Goal: Answer question/provide support: Share knowledge or assist other users

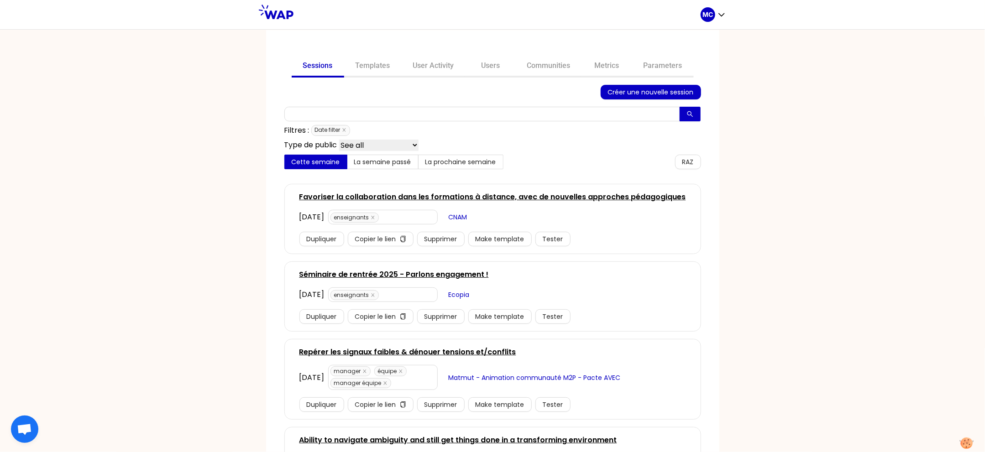
drag, startPoint x: 548, startPoint y: 69, endPoint x: 548, endPoint y: 77, distance: 7.8
click at [548, 69] on link "Communities" at bounding box center [549, 67] width 66 height 22
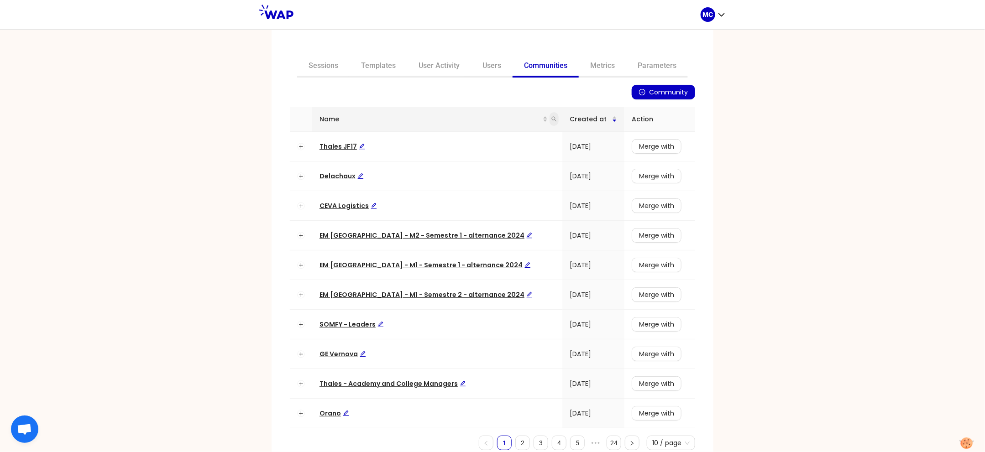
click at [549, 123] on span at bounding box center [553, 119] width 9 height 14
type input "dir"
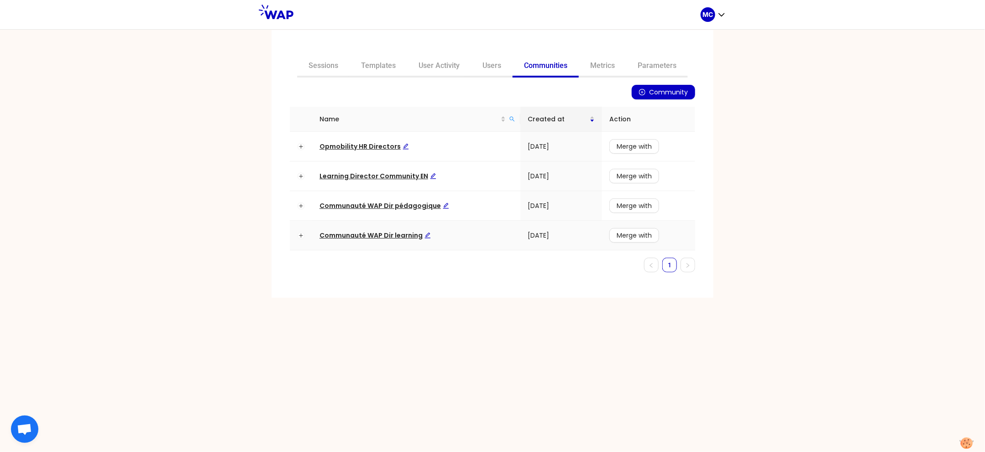
click at [387, 235] on span "Communauté WAP Dir learning" at bounding box center [374, 235] width 111 height 9
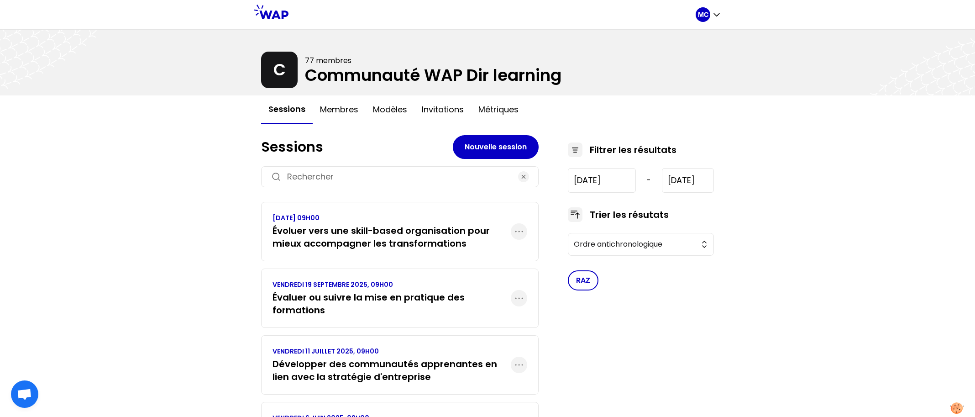
click at [336, 291] on h3 "Évaluer ou suivre la mise en pratique des formations" at bounding box center [391, 304] width 238 height 26
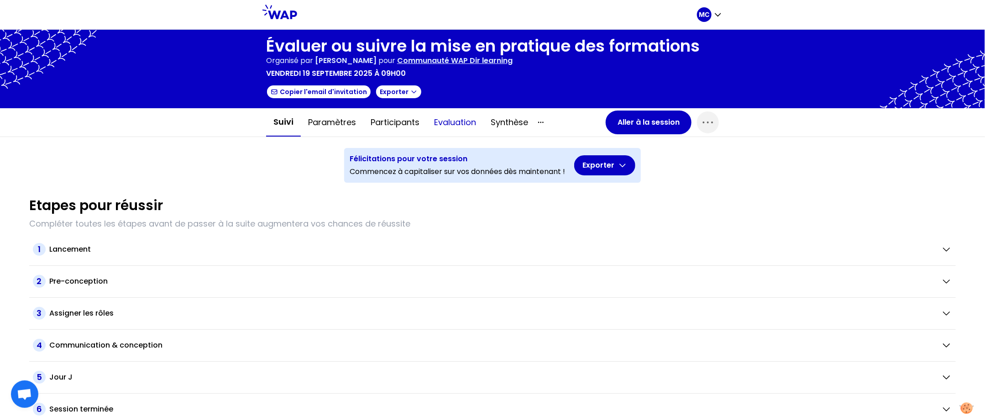
click at [455, 120] on button "Evaluation" at bounding box center [455, 122] width 57 height 27
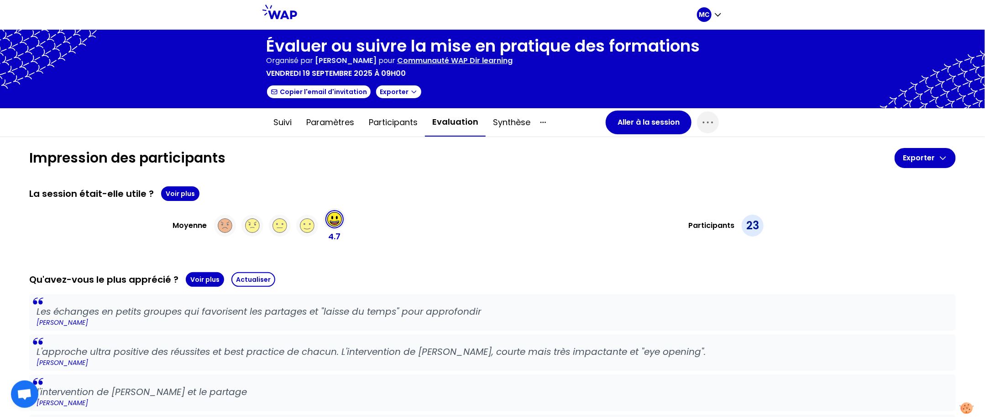
click at [451, 192] on div "La session était-elle utile ? Voir plus" at bounding box center [492, 193] width 926 height 15
click at [648, 106] on div at bounding box center [492, 69] width 985 height 78
click at [645, 112] on button "Aller à la session" at bounding box center [649, 122] width 86 height 24
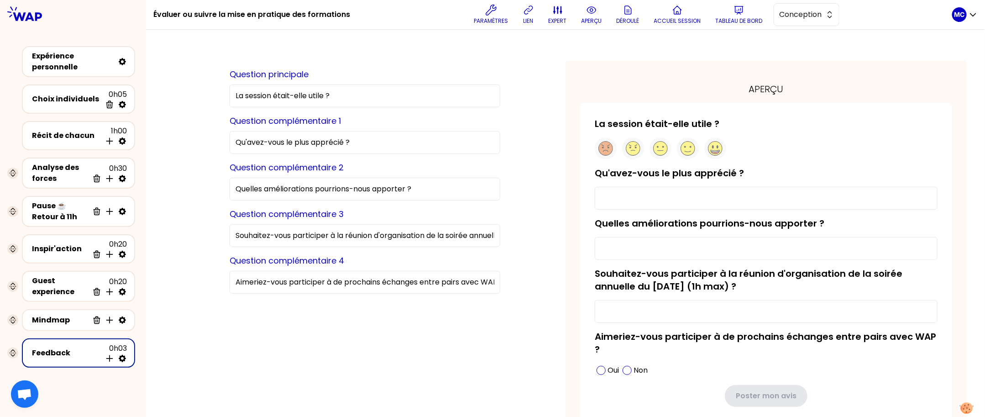
click at [45, 149] on div "Récit de chacun 1h00 Insérer une activité en dessous" at bounding box center [78, 135] width 120 height 37
click at [59, 140] on div "Récit de chacun 1h00 Insérer une activité en dessous" at bounding box center [78, 135] width 97 height 20
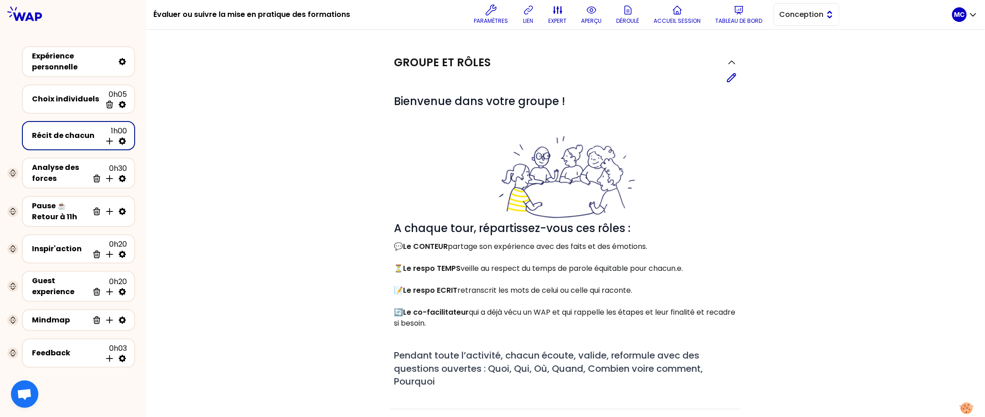
click at [816, 18] on span "Conception" at bounding box center [799, 14] width 41 height 11
click at [812, 53] on span "Facilitation" at bounding box center [811, 52] width 39 height 11
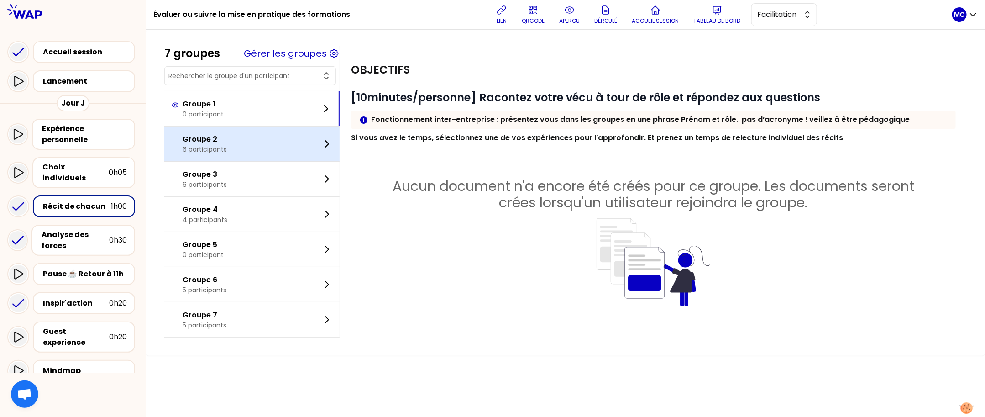
click at [265, 145] on div "Groupe 2 6 participants" at bounding box center [251, 143] width 175 height 35
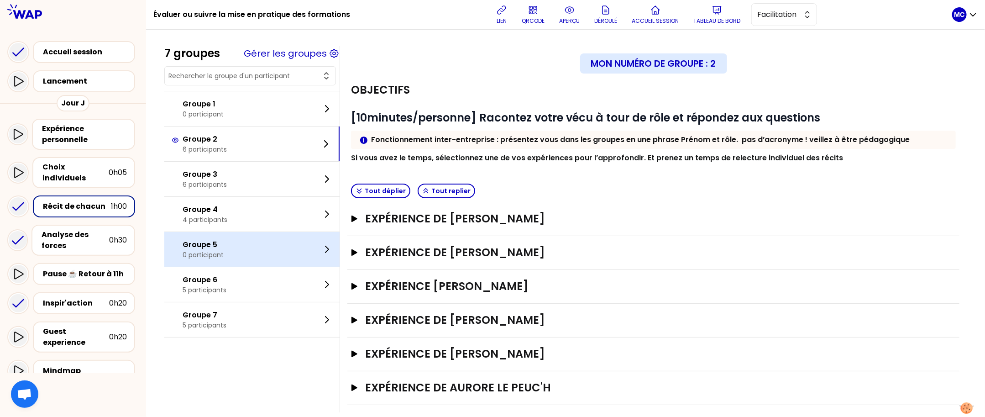
click at [267, 246] on div "Groupe 5 0 participant" at bounding box center [251, 249] width 175 height 35
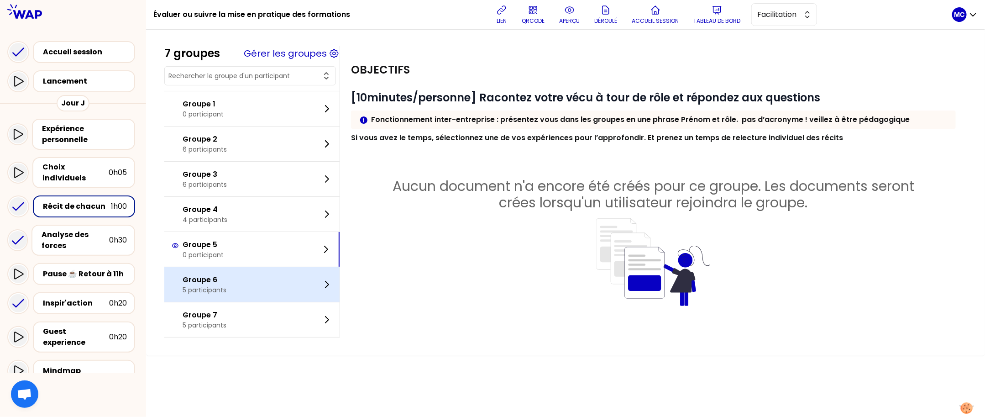
click at [266, 285] on div "Groupe 6 5 participants" at bounding box center [251, 284] width 175 height 35
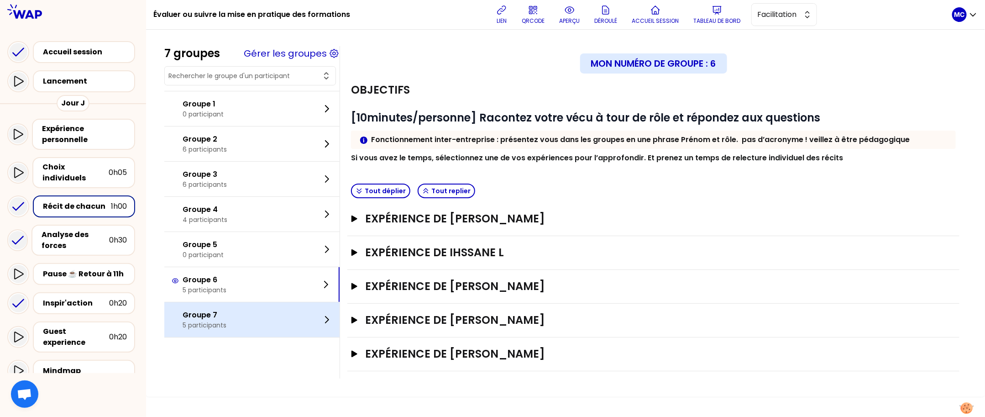
click at [261, 327] on div "Groupe 7 5 participants" at bounding box center [251, 319] width 175 height 35
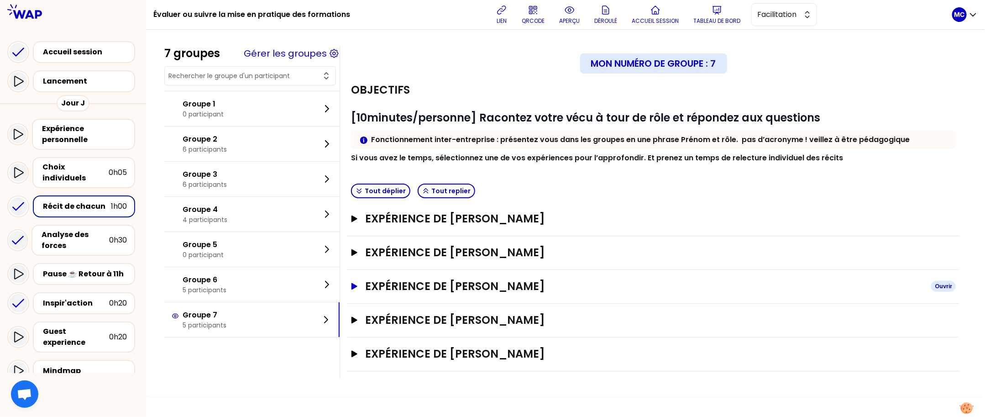
click at [475, 289] on h3 "Expérience de [PERSON_NAME]" at bounding box center [644, 286] width 559 height 15
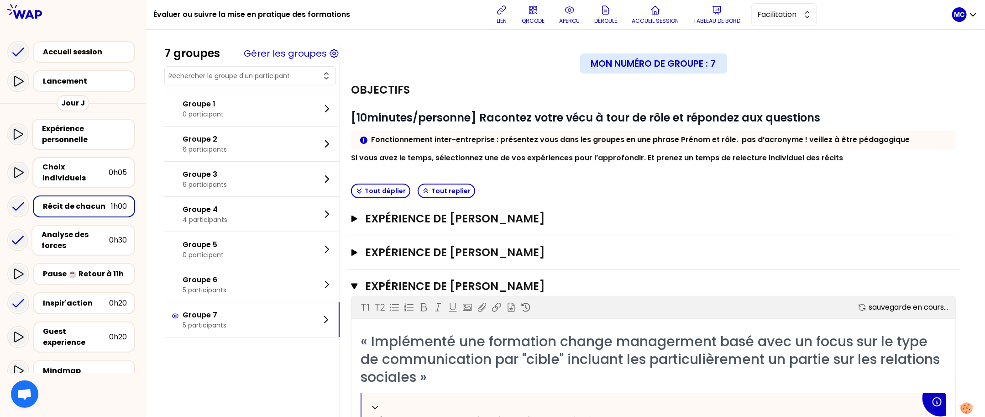
click at [634, 159] on strong "Si vous avez le temps, sélectionnez une de vos expériences pour l’approfondir. …" at bounding box center [597, 157] width 492 height 10
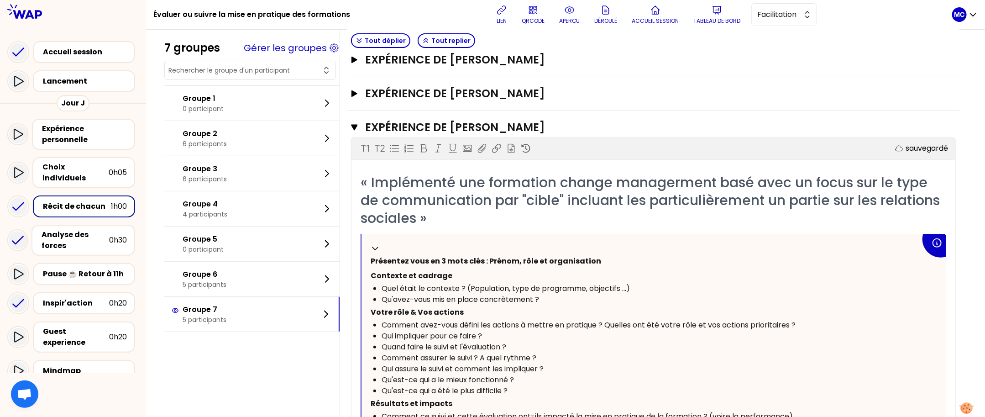
scroll to position [184, 0]
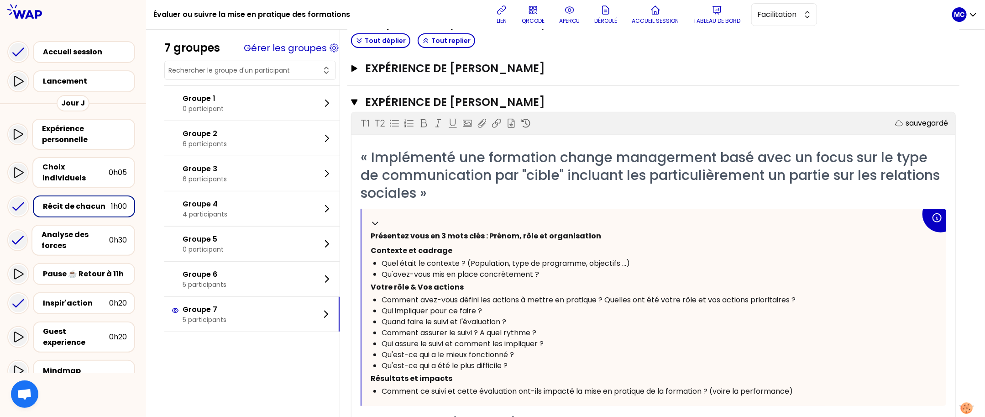
click at [548, 100] on h3 "Expérience de [PERSON_NAME]" at bounding box center [642, 102] width 555 height 15
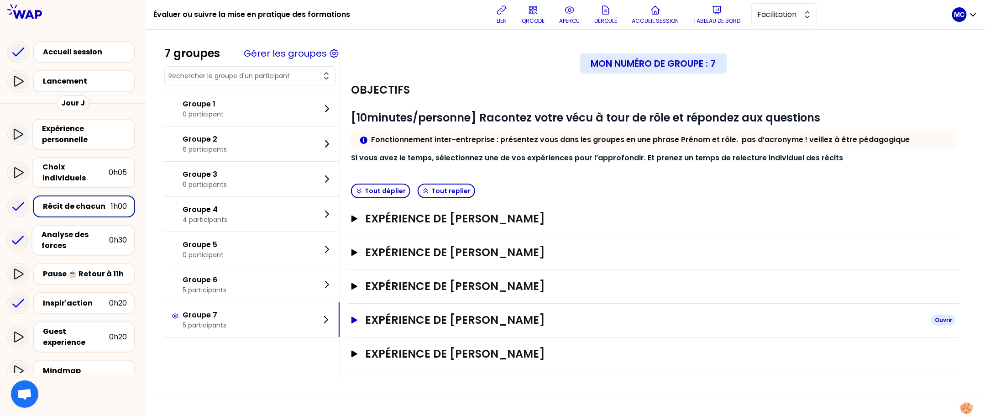
click at [531, 325] on h3 "Expérience de [PERSON_NAME]" at bounding box center [644, 320] width 559 height 15
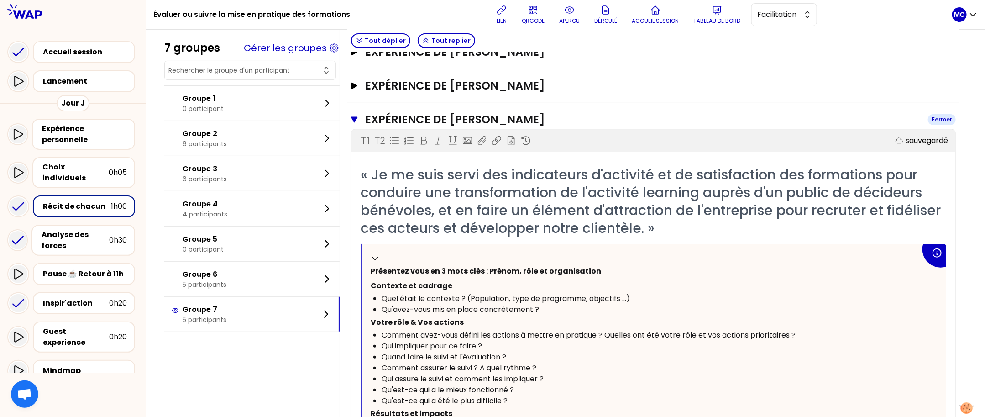
scroll to position [210, 0]
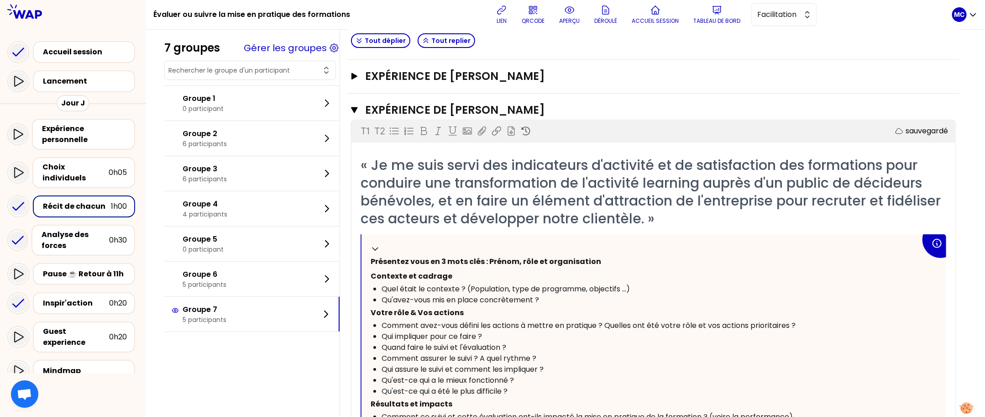
click at [585, 141] on div "T1 T2 Exporter sauvegardé" at bounding box center [653, 131] width 604 height 22
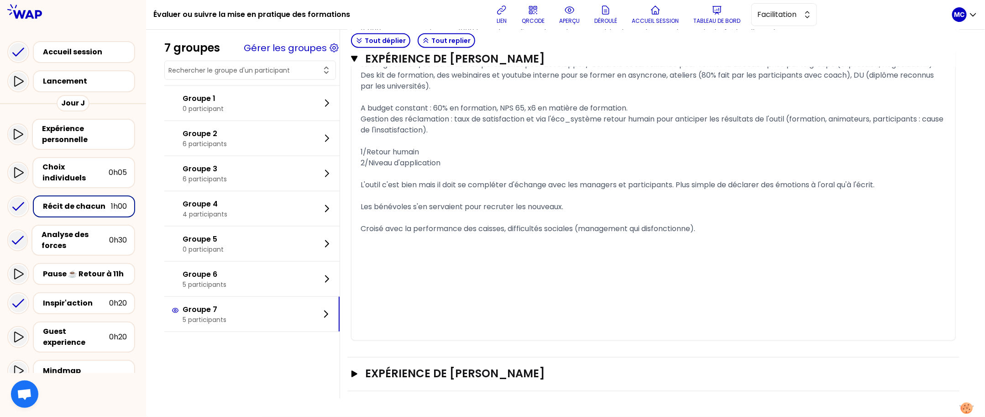
click at [60, 288] on div "Inspir'action 0h20" at bounding box center [72, 302] width 131 height 29
click at [60, 298] on div "Inspir'action" at bounding box center [76, 303] width 66 height 11
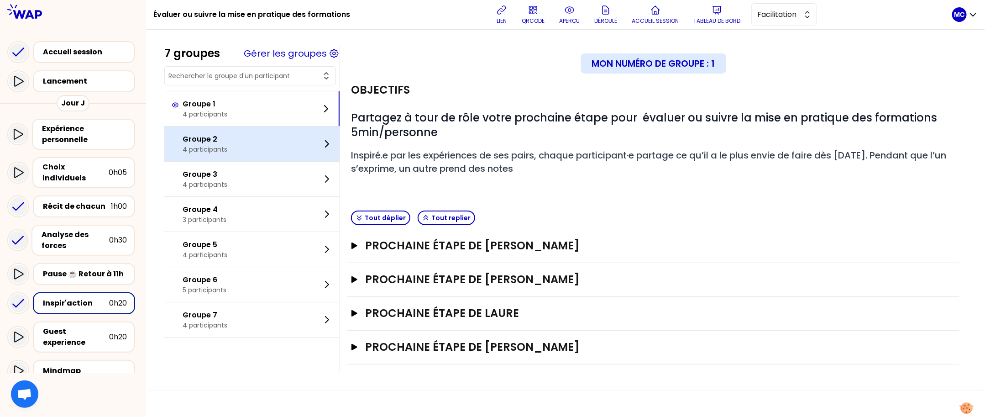
click at [309, 144] on div "Groupe 2 4 participants" at bounding box center [251, 143] width 175 height 35
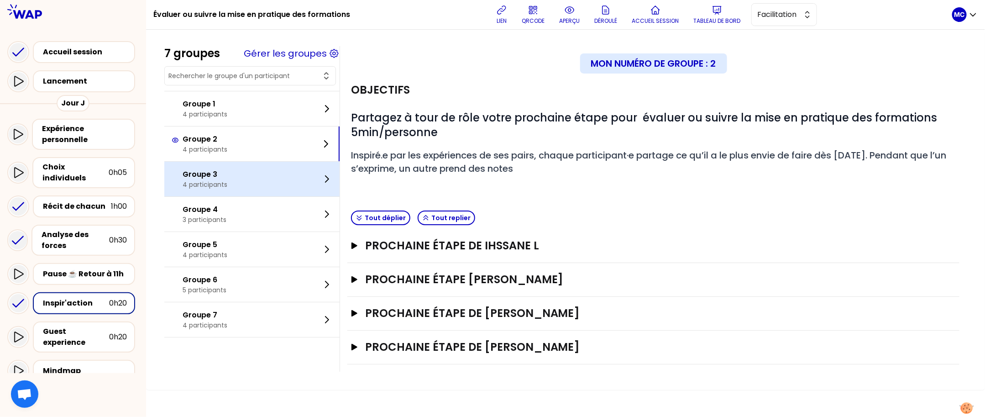
click at [274, 190] on div "Groupe 3 4 participants" at bounding box center [251, 179] width 175 height 35
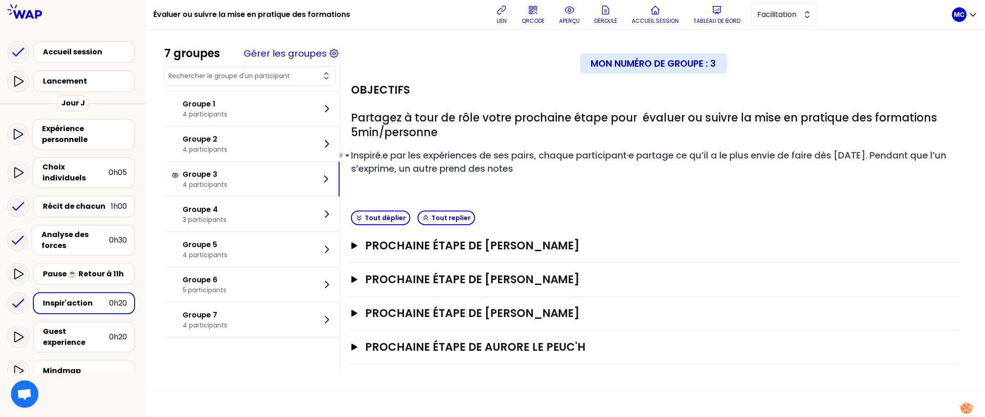
click at [598, 162] on h2 "# Inspiré.e par les expériences de ses pairs, chaque participant·e partage ce q…" at bounding box center [653, 162] width 605 height 26
click at [599, 162] on h2 "# Inspiré.e par les expériences de ses pairs, chaque participant·e partage ce q…" at bounding box center [653, 162] width 605 height 26
click at [579, 353] on h3 "Prochaine étape de Aurore Le Peuc'h" at bounding box center [644, 347] width 559 height 15
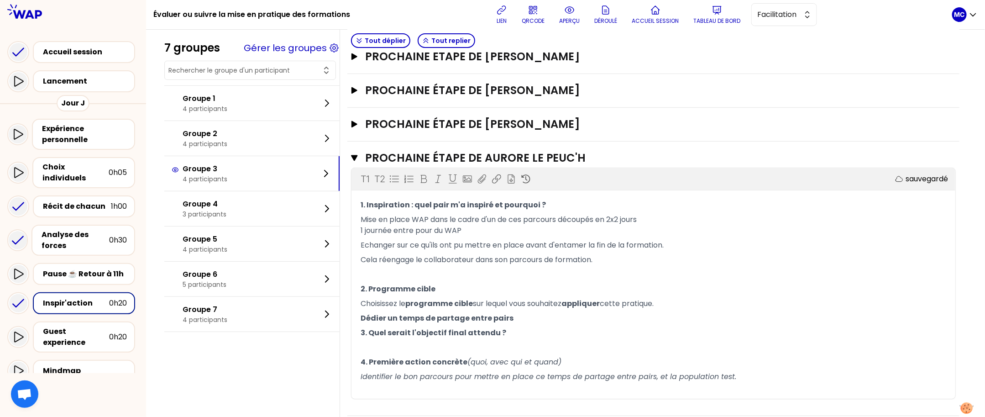
scroll to position [192, 0]
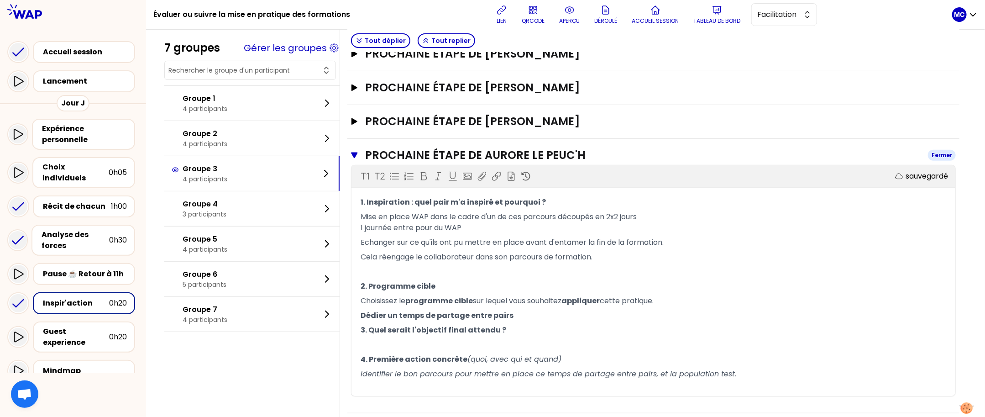
click at [593, 155] on h3 "Prochaine étape de Aurore Le Peuc'h" at bounding box center [642, 155] width 555 height 15
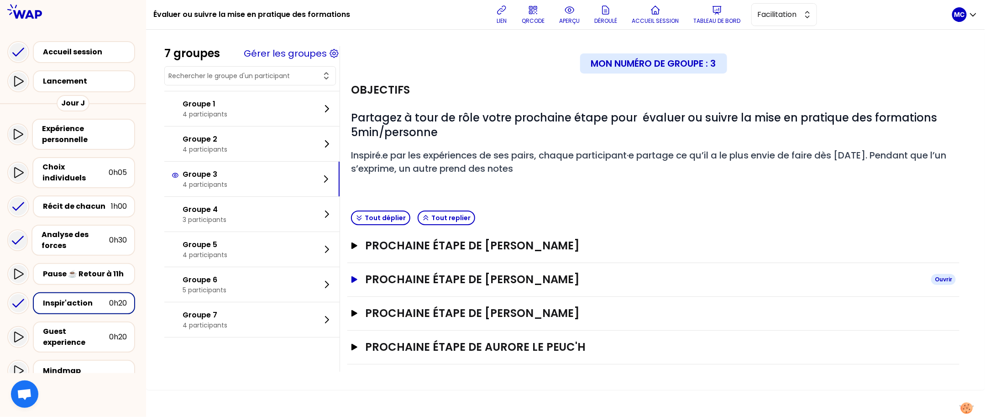
click at [589, 287] on div "Prochaine étape de [PERSON_NAME]" at bounding box center [653, 279] width 605 height 15
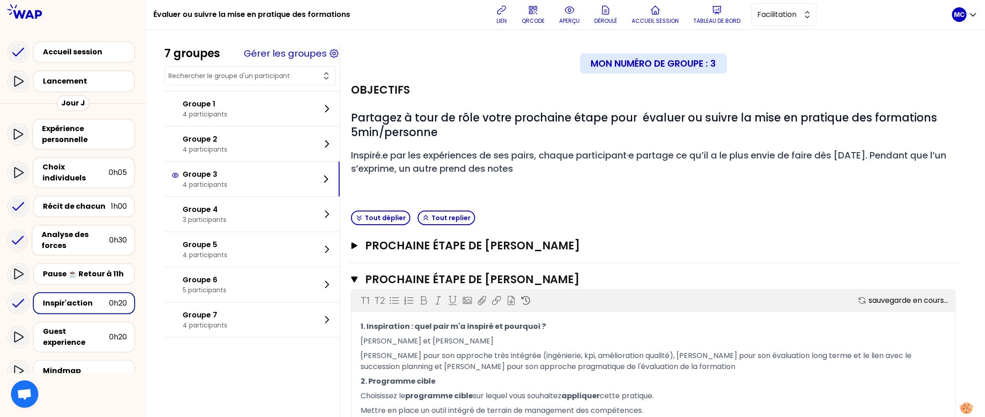
click at [631, 189] on p at bounding box center [653, 184] width 605 height 11
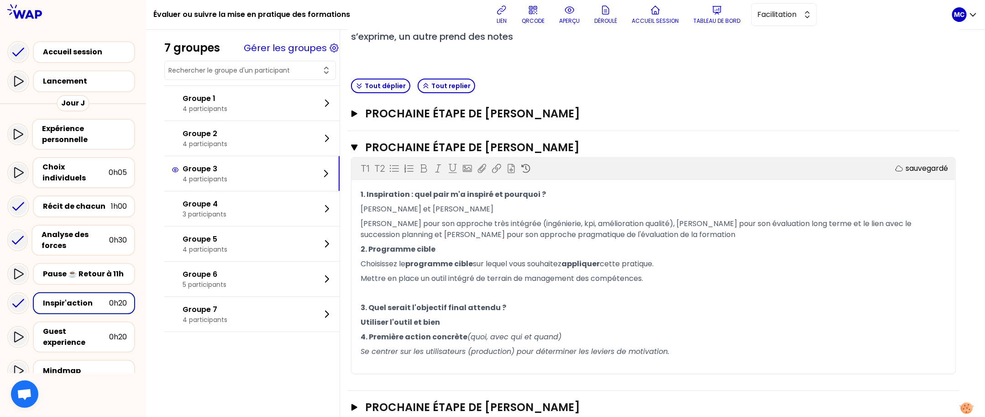
scroll to position [133, 0]
click at [305, 349] on div "7 groupes Gérer les groupes Groupe 1 4 participants Groupe 2 4 participants Gro…" at bounding box center [565, 188] width 802 height 551
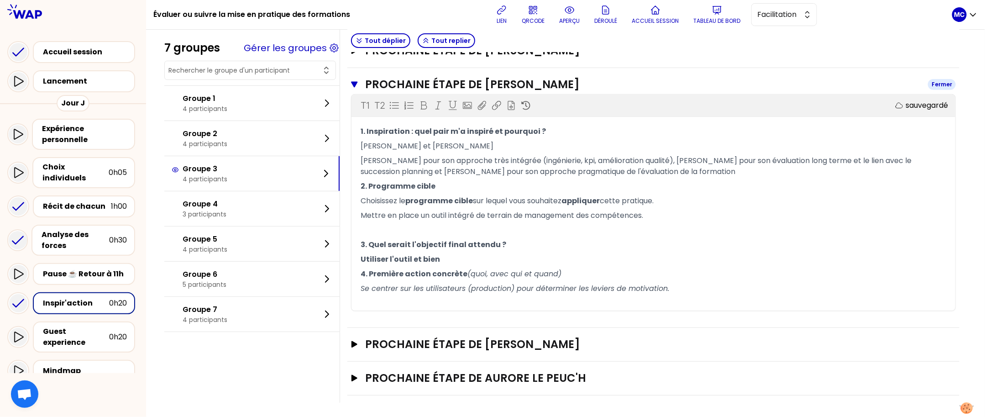
click at [389, 84] on h3 "Prochaine étape de [PERSON_NAME]" at bounding box center [642, 84] width 555 height 15
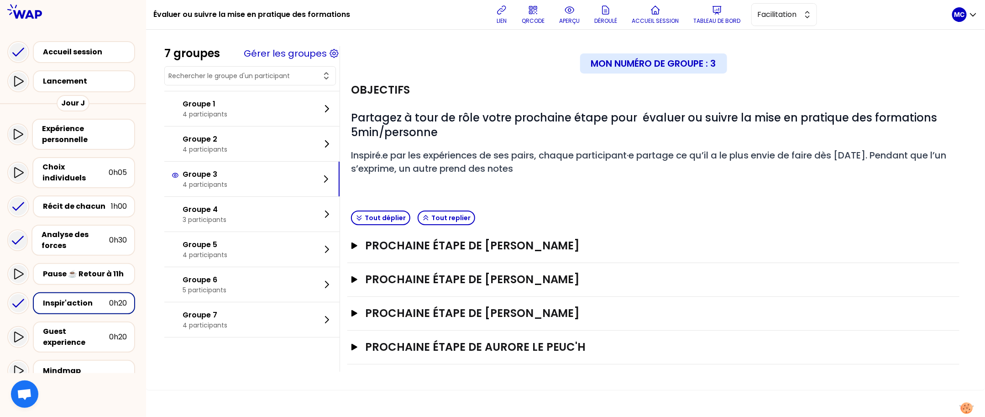
click at [495, 85] on div "Objectifs" at bounding box center [653, 90] width 605 height 15
drag, startPoint x: 496, startPoint y: 104, endPoint x: 496, endPoint y: 187, distance: 83.1
click at [496, 187] on div "# Partagez à tour de rôle votre prochaine étape pour évaluer ou suivre la mise …" at bounding box center [653, 144] width 605 height 91
click at [559, 174] on h2 "# Inspiré.e par les expériences de ses pairs, chaque participant·e partage ce q…" at bounding box center [653, 162] width 605 height 26
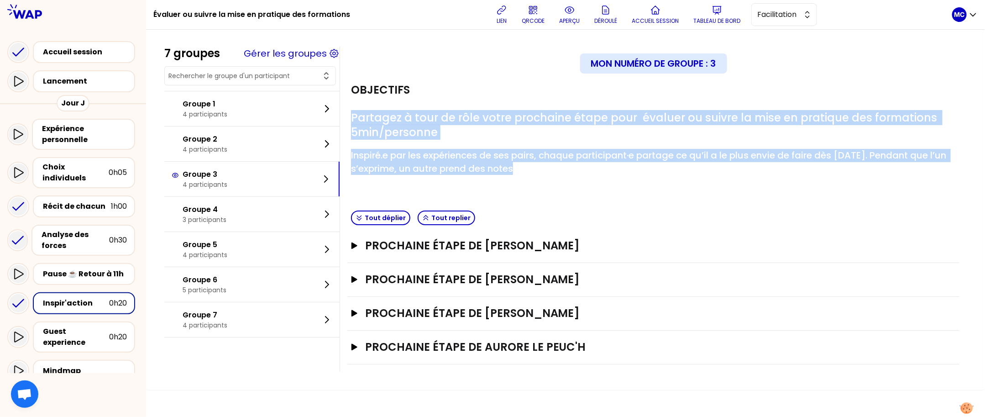
drag, startPoint x: 581, startPoint y: 174, endPoint x: 478, endPoint y: 102, distance: 125.5
click at [478, 102] on div "# Partagez à tour de rôle votre prochaine étape pour évaluer ou suivre la mise …" at bounding box center [653, 144] width 605 height 91
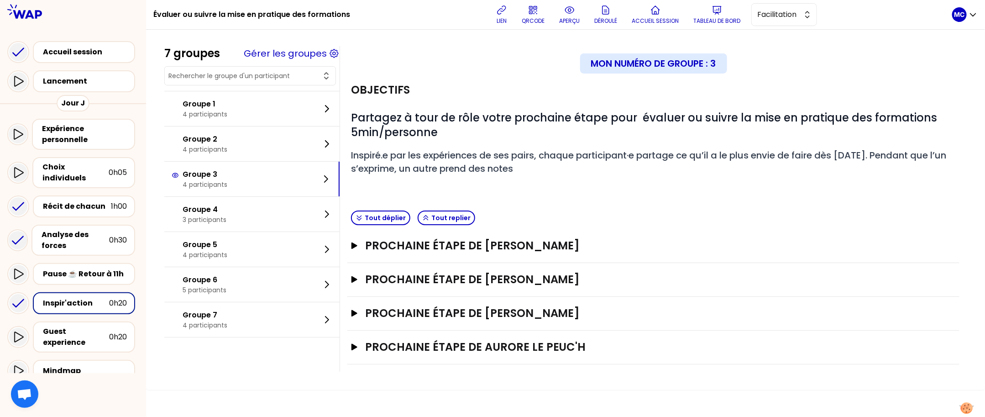
click at [478, 102] on div "# Partagez à tour de rôle votre prochaine étape pour évaluer ou suivre la mise …" at bounding box center [653, 144] width 605 height 91
click at [82, 201] on div "Récit de chacun" at bounding box center [77, 206] width 68 height 11
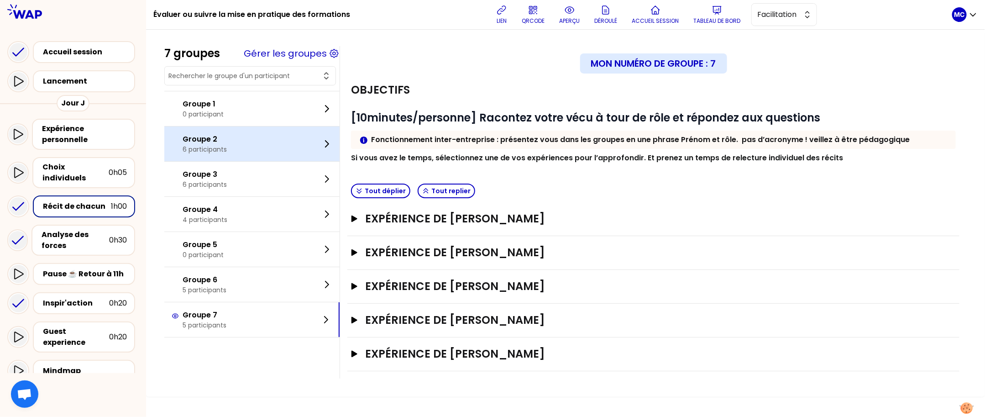
click at [292, 158] on div "Groupe 2 6 participants" at bounding box center [251, 143] width 175 height 35
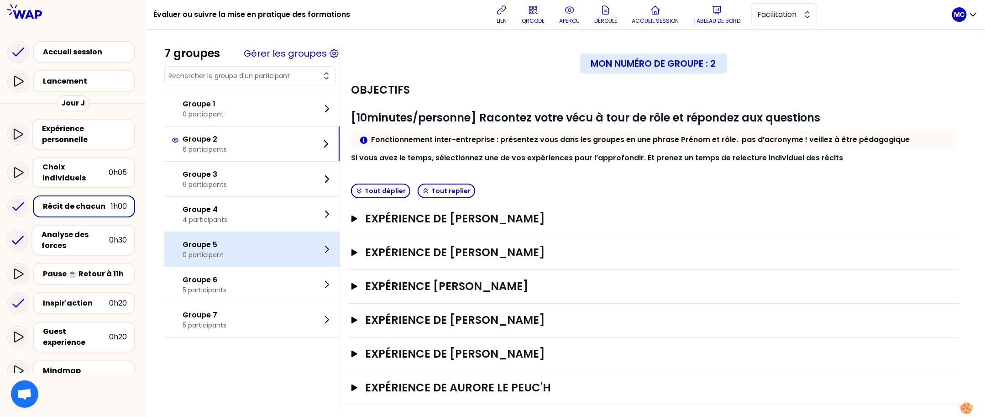
click at [261, 233] on div "Groupe 5 0 participant" at bounding box center [251, 249] width 175 height 35
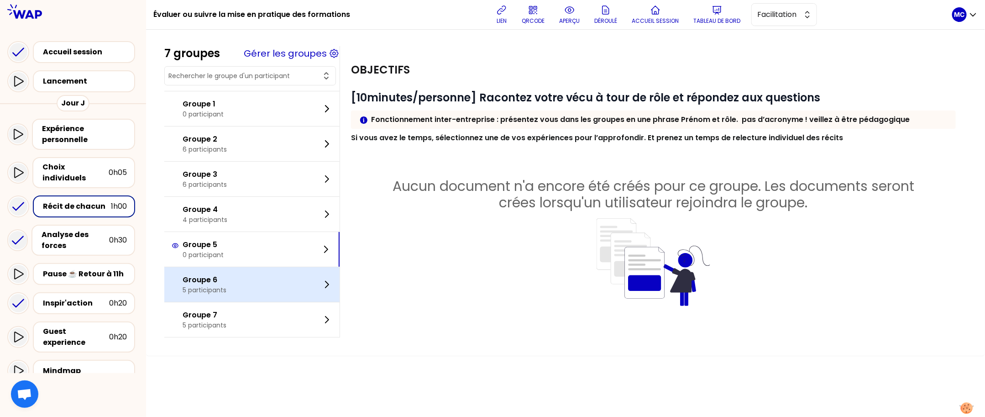
click at [261, 278] on div "Groupe 6 5 participants" at bounding box center [251, 284] width 175 height 35
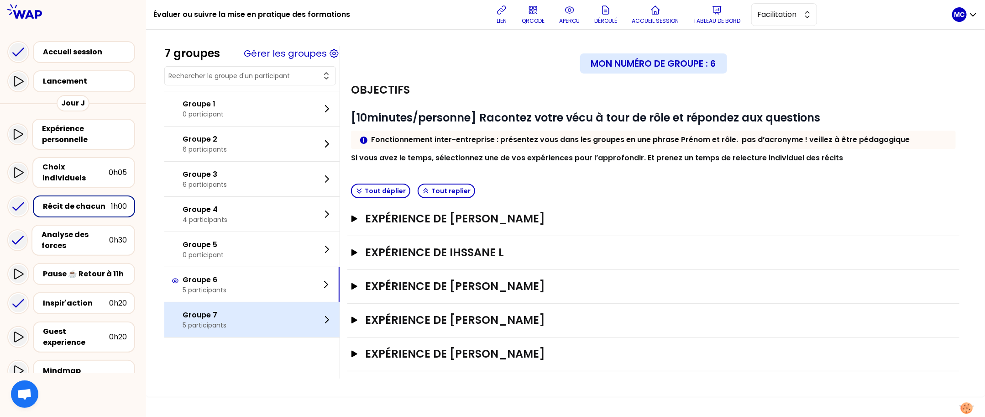
click at [261, 313] on div "Groupe 7 5 participants" at bounding box center [251, 319] width 175 height 35
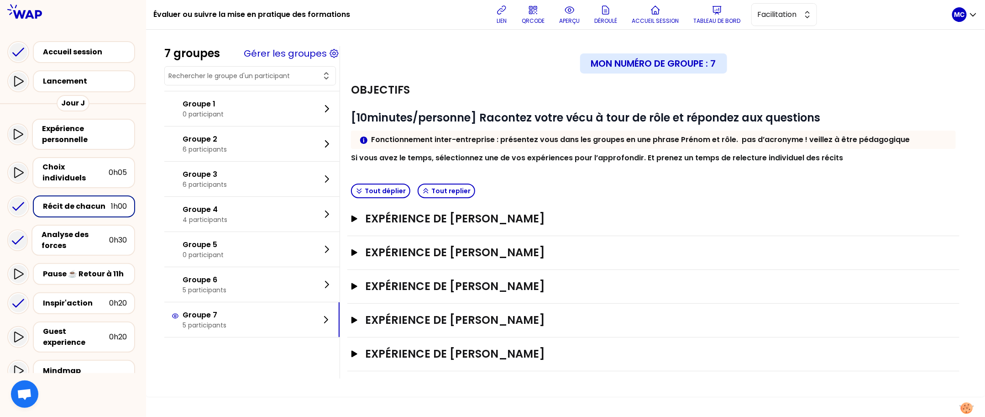
click at [575, 131] on div "Info Warning Tip Fonctionnement inter-entreprise : présentez vous dans les grou…" at bounding box center [653, 140] width 605 height 18
click at [534, 316] on h3 "Expérience de [PERSON_NAME]" at bounding box center [644, 320] width 559 height 15
